Goal: Transaction & Acquisition: Purchase product/service

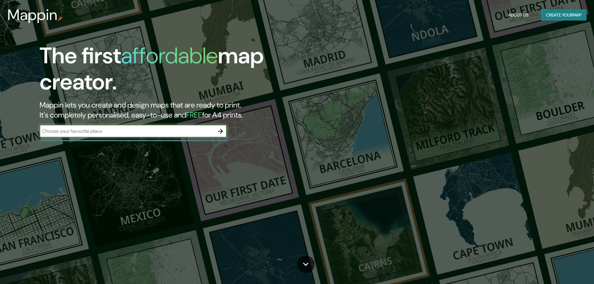
click at [82, 131] on input "text" at bounding box center [127, 131] width 175 height 7
type input "parte alta coquimbo"
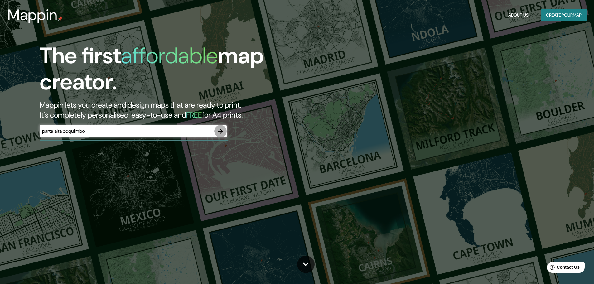
click at [222, 133] on icon "button" at bounding box center [220, 131] width 7 height 7
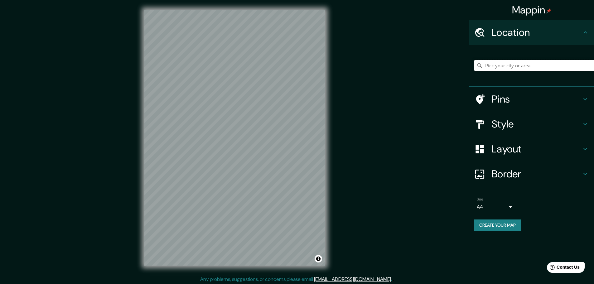
click at [548, 70] on input "Pick your city or area" at bounding box center [534, 65] width 120 height 11
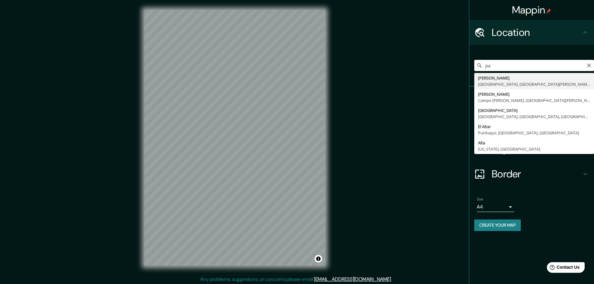
type input "p"
type input "[GEOGRAPHIC_DATA], [GEOGRAPHIC_DATA], [GEOGRAPHIC_DATA]"
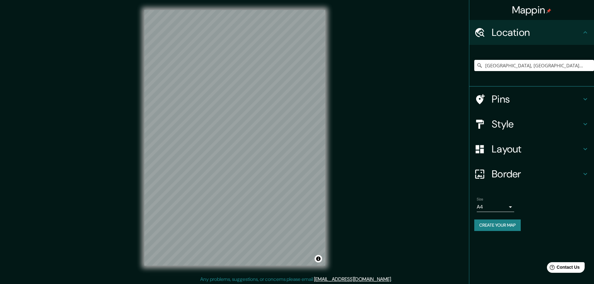
click at [517, 99] on h4 "Pins" at bounding box center [537, 99] width 90 height 12
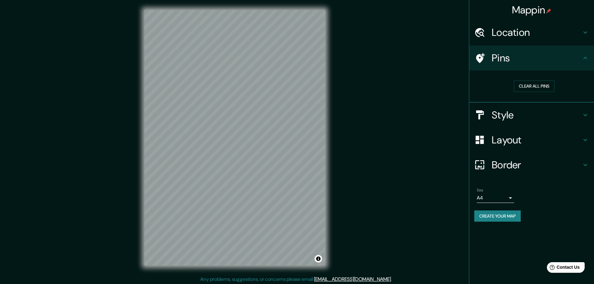
click at [513, 109] on h4 "Style" at bounding box center [537, 115] width 90 height 12
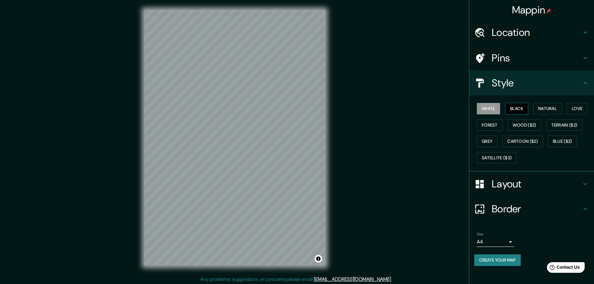
click at [518, 110] on button "Black" at bounding box center [516, 109] width 23 height 12
click at [539, 109] on button "Natural" at bounding box center [547, 109] width 29 height 12
click at [489, 124] on button "Forest" at bounding box center [490, 125] width 26 height 12
click at [485, 140] on button "Grey" at bounding box center [487, 142] width 21 height 12
click at [482, 122] on button "Forest" at bounding box center [490, 125] width 26 height 12
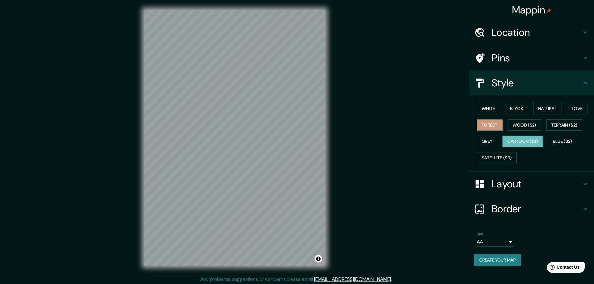
click at [530, 142] on button "Cartoon ($2)" at bounding box center [522, 142] width 41 height 12
click at [568, 140] on button "Blue ($2)" at bounding box center [562, 142] width 29 height 12
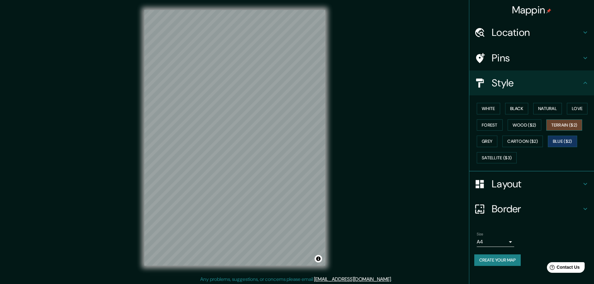
click at [564, 128] on button "Terrain ($2)" at bounding box center [564, 125] width 36 height 12
click at [499, 158] on button "Satellite ($3)" at bounding box center [497, 158] width 40 height 12
